Goal: Information Seeking & Learning: Learn about a topic

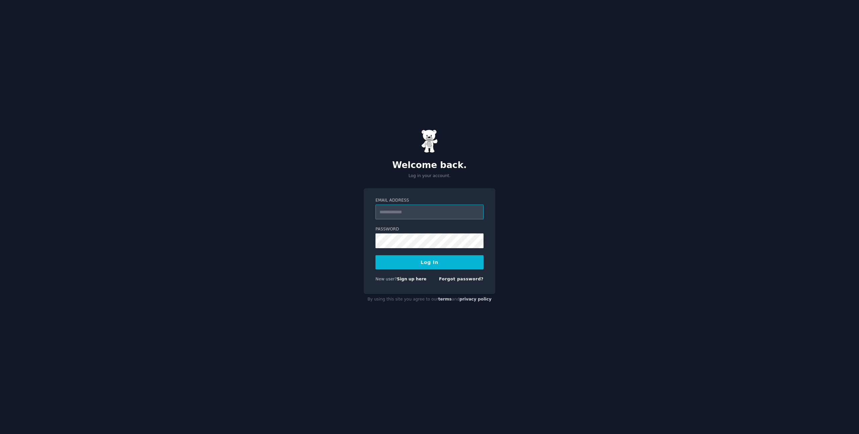
type input "**********"
click at [429, 266] on button "Log In" at bounding box center [430, 262] width 108 height 14
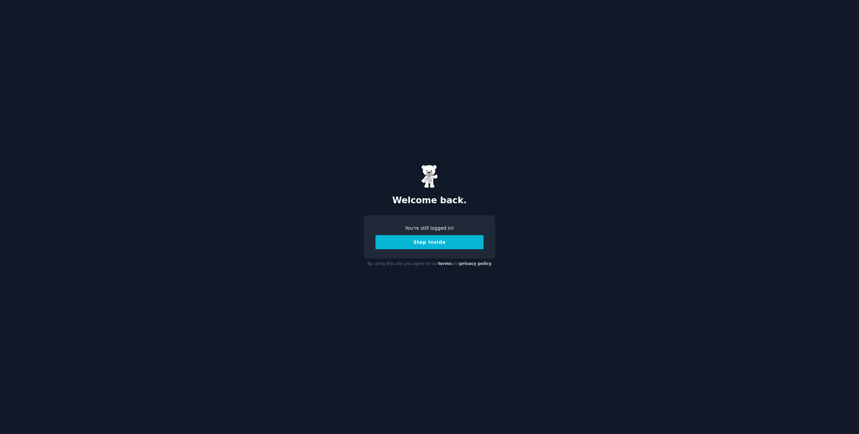
click at [399, 242] on button "Step Inside" at bounding box center [430, 242] width 108 height 14
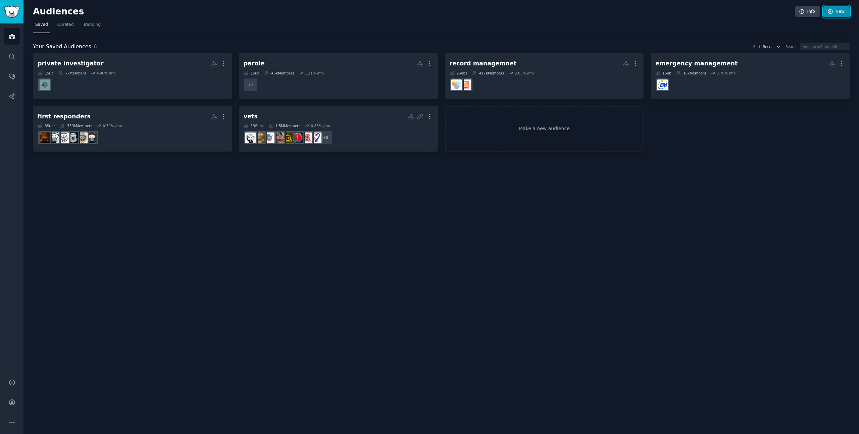
click at [830, 14] on icon at bounding box center [831, 12] width 6 height 6
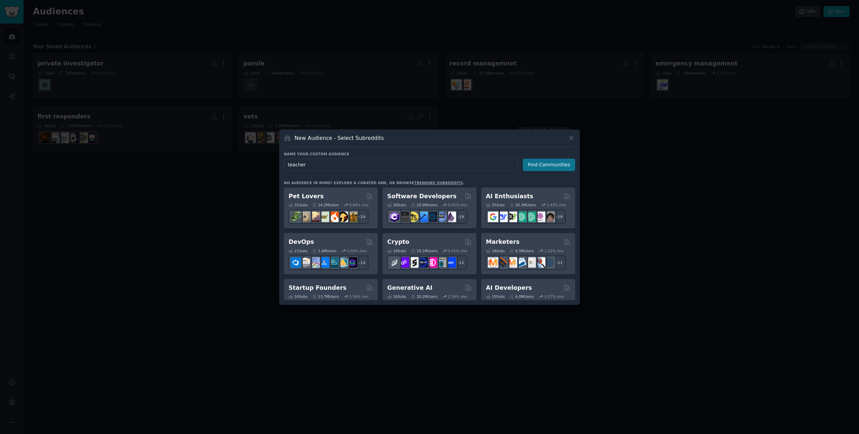
type input "teacher"
click at [561, 165] on button "Find Communities" at bounding box center [549, 165] width 52 height 12
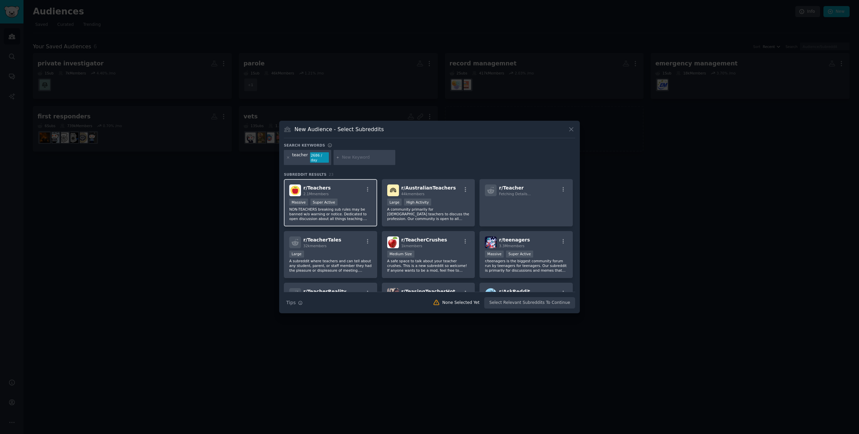
click at [361, 207] on p "NON-TEACHERS breaking sub rules may be banned w/o warning or notice. Dedicated …" at bounding box center [330, 214] width 83 height 14
click at [570, 297] on button "Create Audience" at bounding box center [553, 302] width 44 height 11
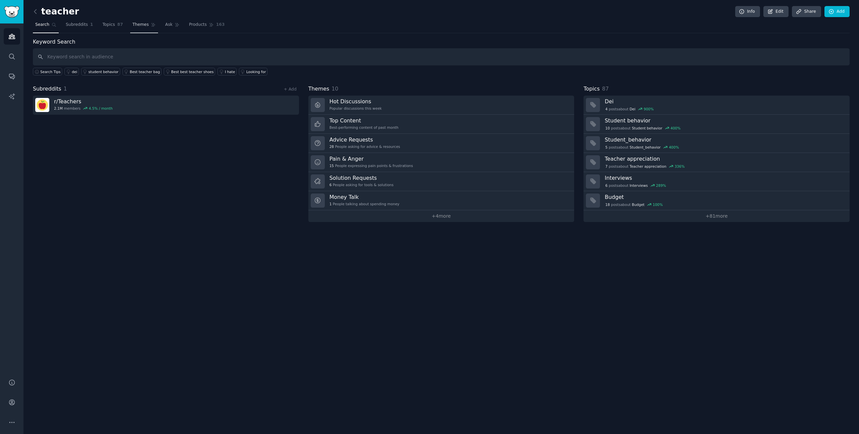
click at [134, 23] on span "Themes" at bounding box center [141, 25] width 16 height 6
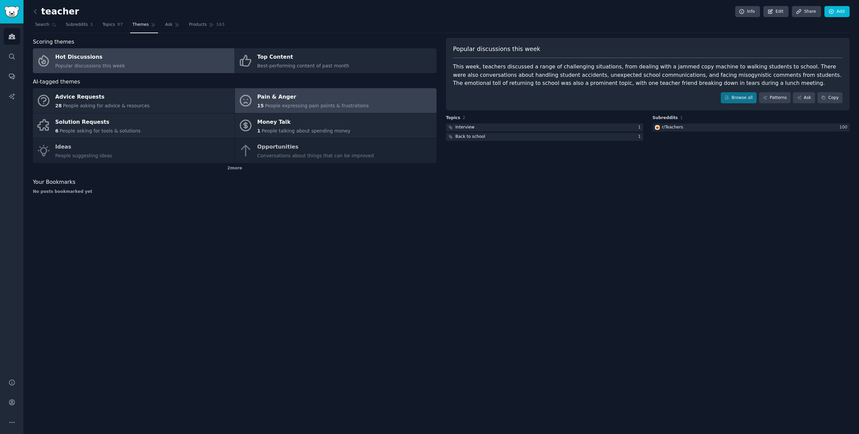
click at [285, 105] on span "People expressing pain points & frustrations" at bounding box center [317, 105] width 104 height 5
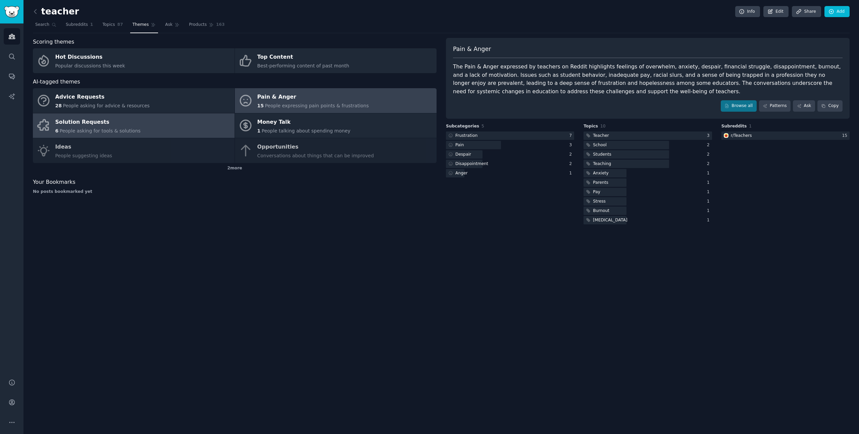
click at [134, 123] on link "Solution Requests 6 People asking for tools & solutions" at bounding box center [134, 125] width 202 height 25
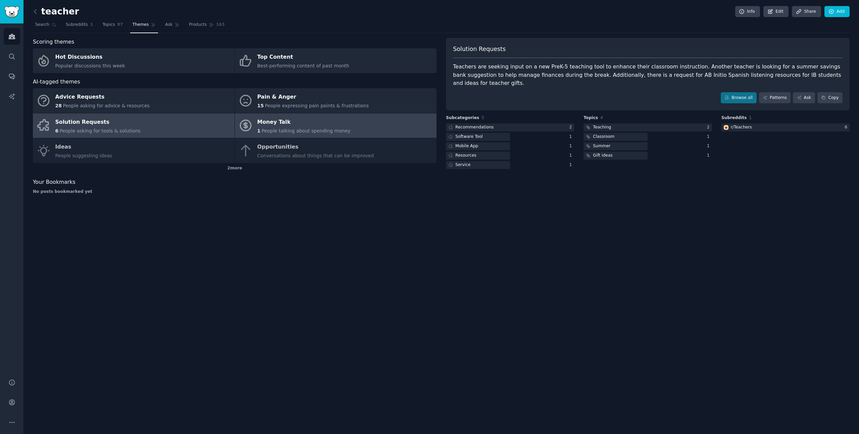
click at [314, 122] on div "Money Talk" at bounding box center [303, 122] width 93 height 11
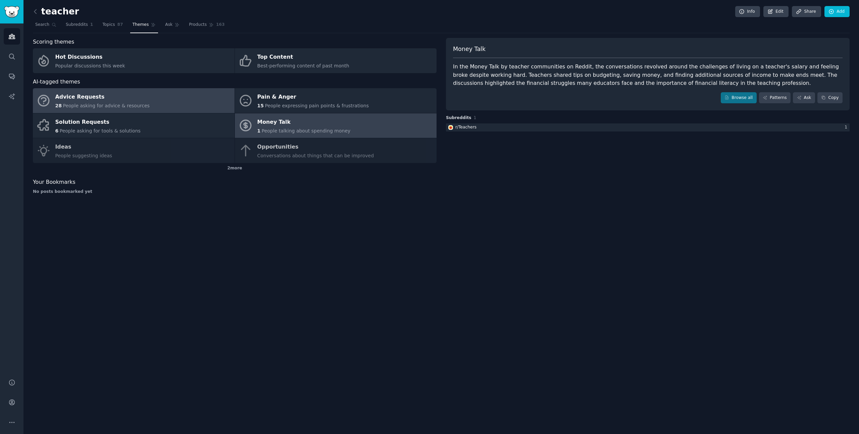
click at [169, 106] on link "Advice Requests 28 People asking for advice & resources" at bounding box center [134, 100] width 202 height 25
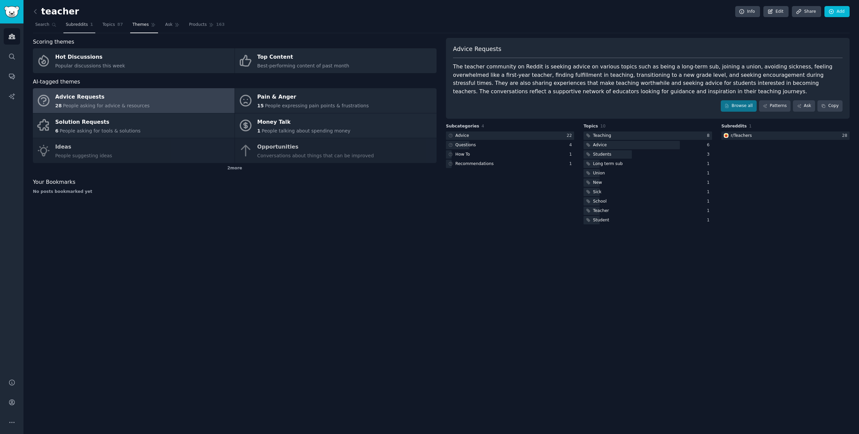
click at [84, 26] on span "Subreddits" at bounding box center [77, 25] width 22 height 6
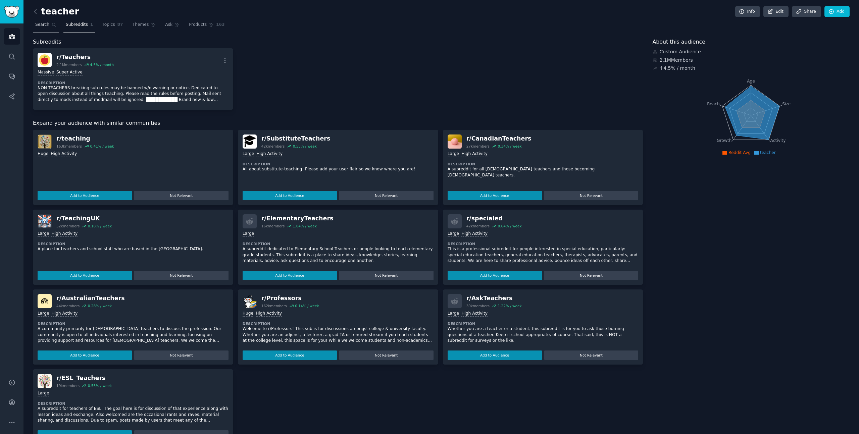
click at [42, 26] on span "Search" at bounding box center [42, 25] width 14 height 6
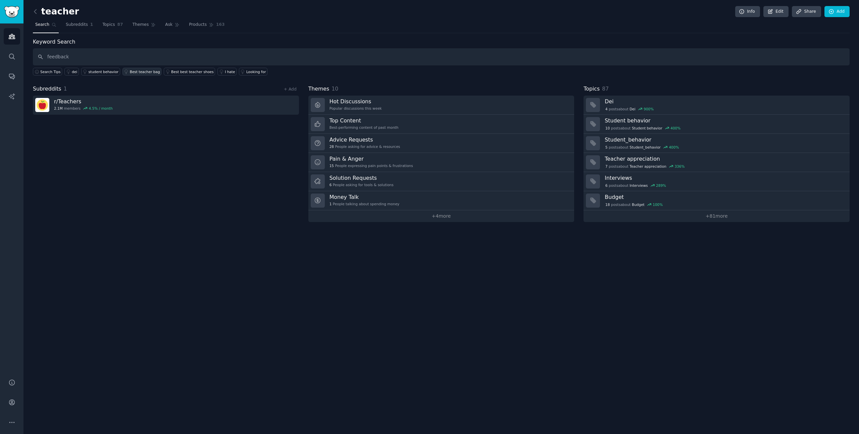
type input "feedback"
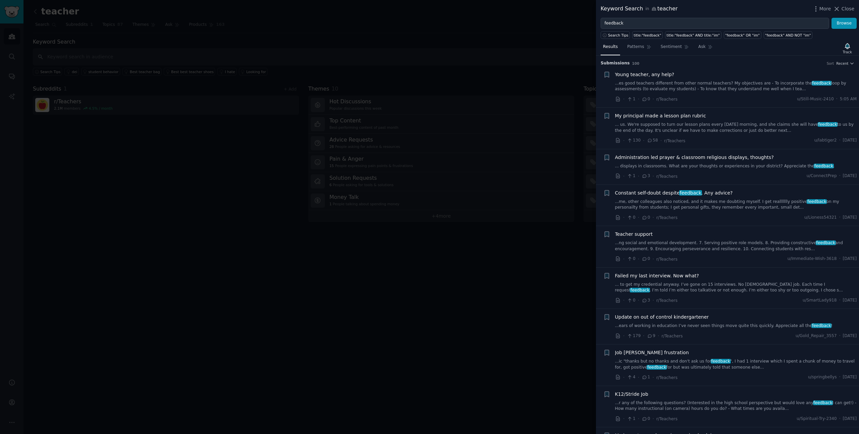
click at [718, 87] on link "...es good teachers different from other normal teachers? My objectives are - T…" at bounding box center [736, 87] width 242 height 12
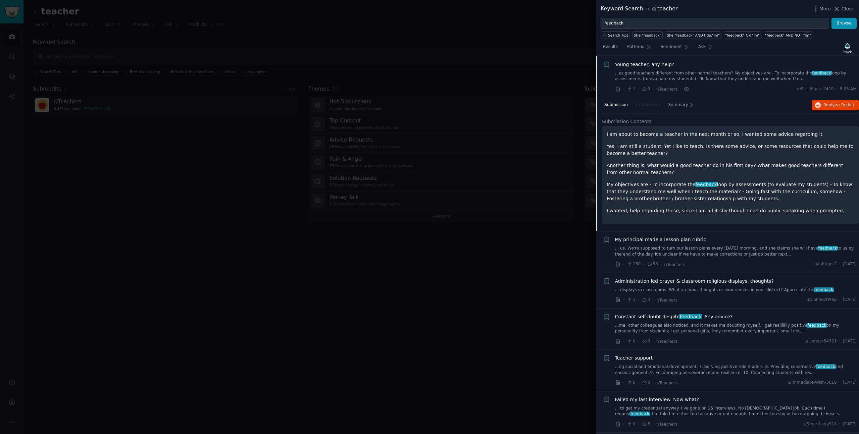
scroll to position [10, 0]
click at [728, 329] on link "...me, other colleagues also noticed, and it makes me doubting myself. I get re…" at bounding box center [736, 329] width 242 height 12
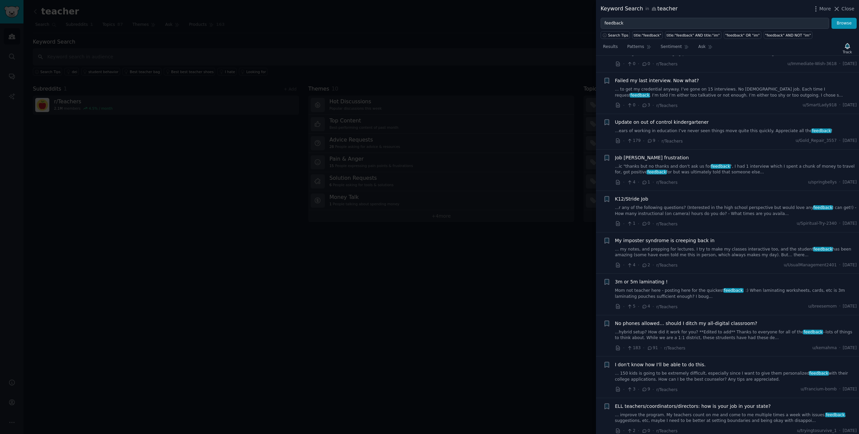
scroll to position [563, 0]
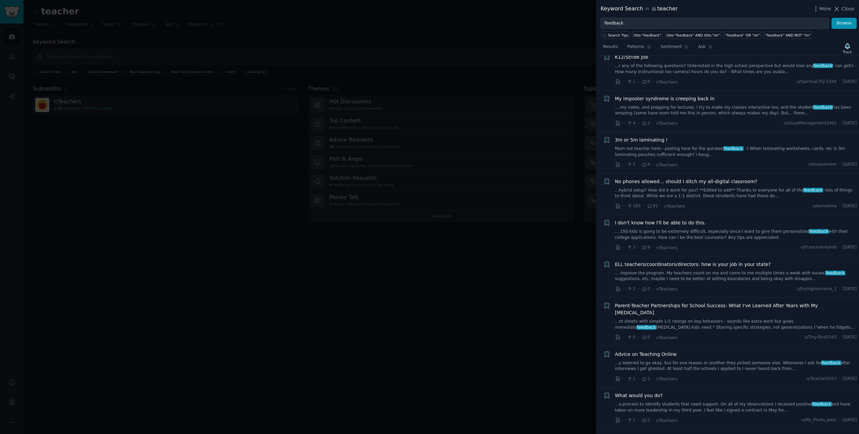
click at [417, 42] on div at bounding box center [429, 217] width 859 height 434
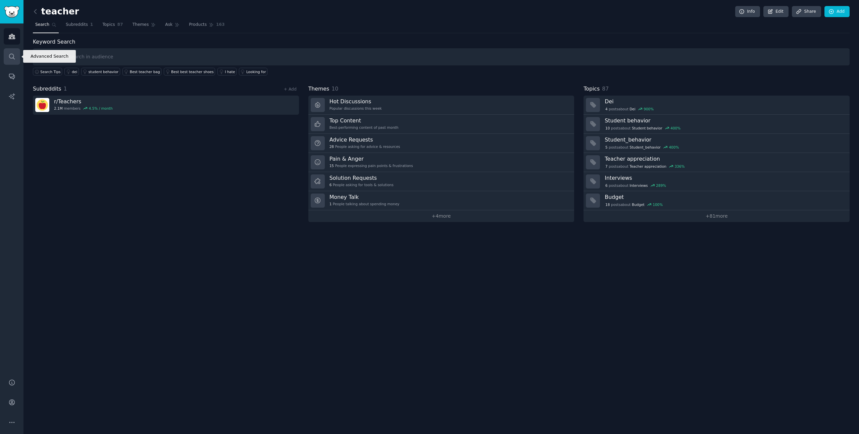
click at [13, 52] on link "Search" at bounding box center [12, 56] width 16 height 16
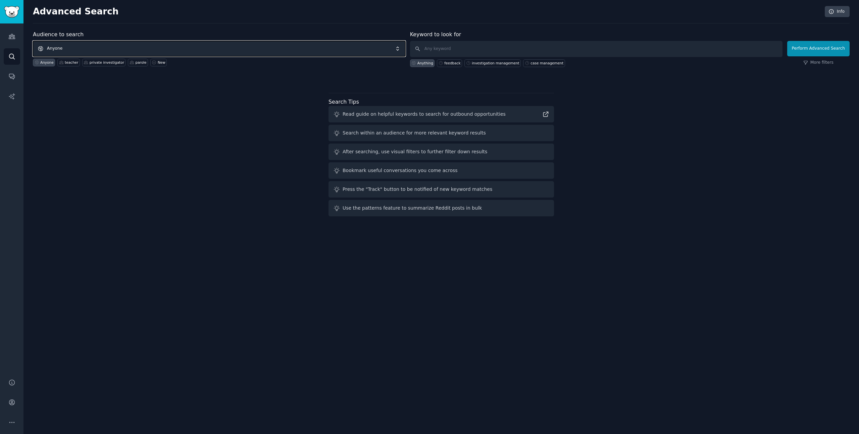
click at [73, 43] on span "Anyone" at bounding box center [219, 48] width 373 height 15
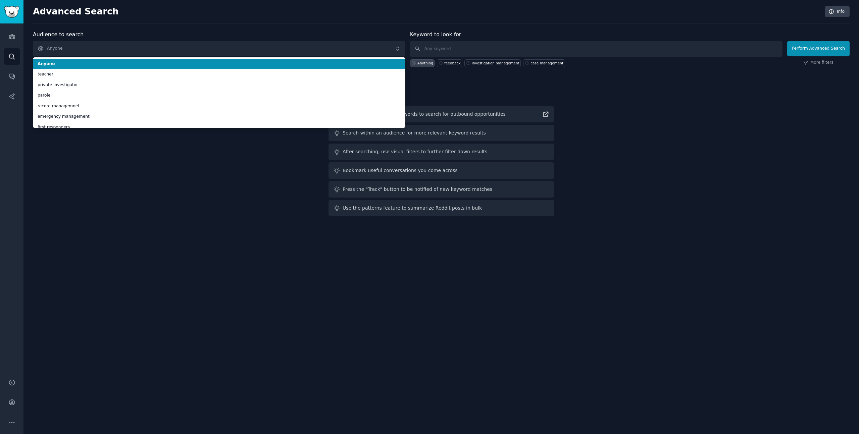
scroll to position [5, 0]
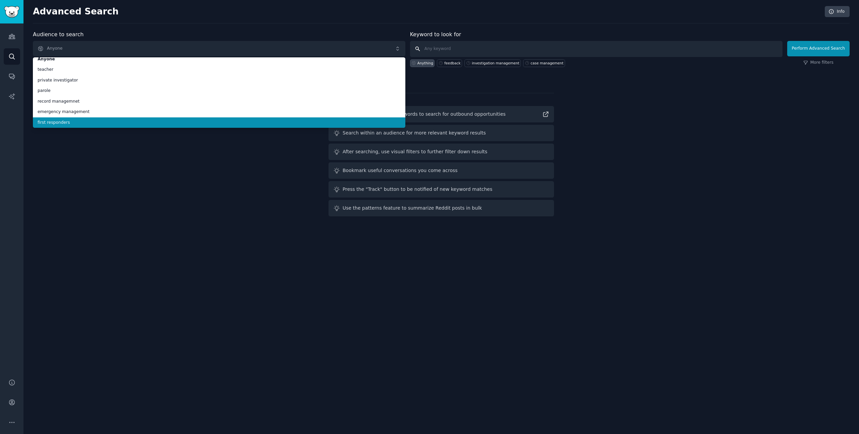
click at [449, 44] on input "text" at bounding box center [596, 49] width 373 height 16
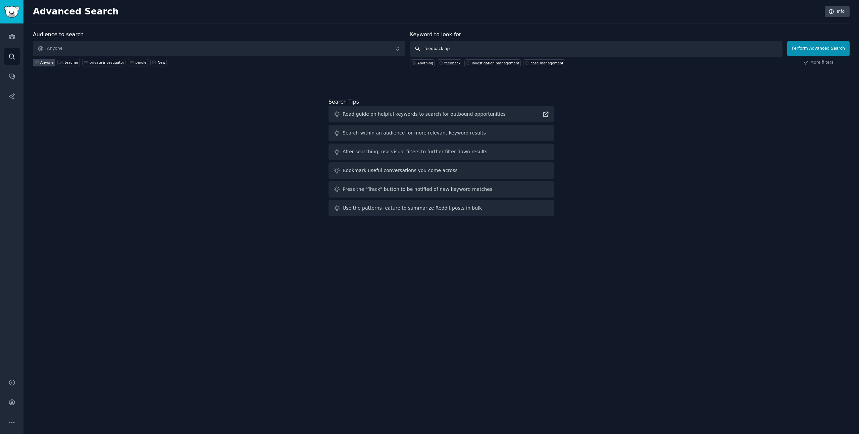
type input "feedback app"
click button "Perform Advanced Search" at bounding box center [818, 48] width 62 height 15
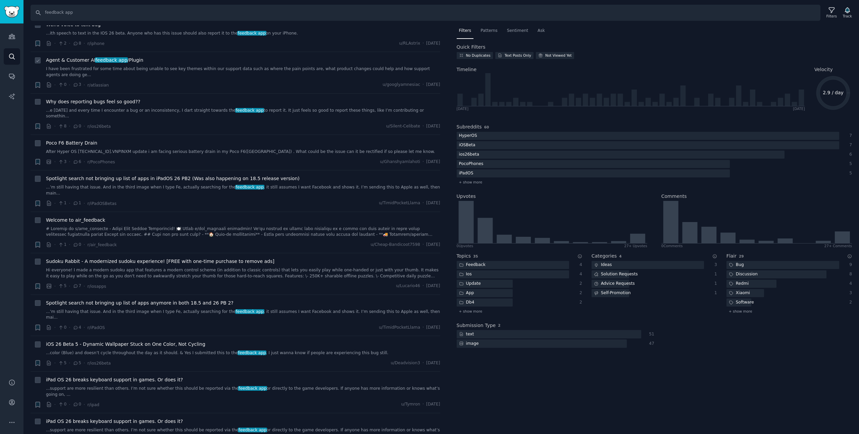
scroll to position [542, 0]
